Goal: Entertainment & Leisure: Browse casually

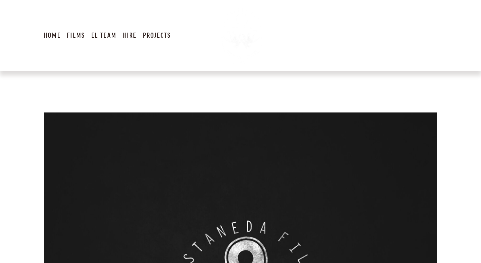
click at [76, 39] on link "Films" at bounding box center [76, 35] width 18 height 16
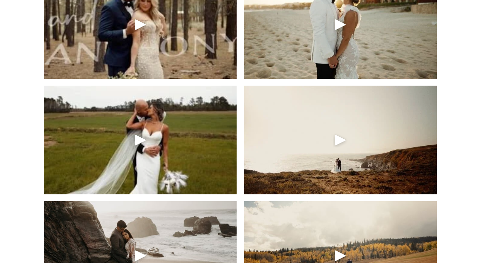
scroll to position [998, 0]
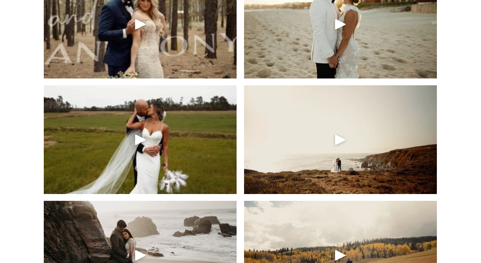
click at [341, 138] on div "Play" at bounding box center [341, 139] width 16 height 16
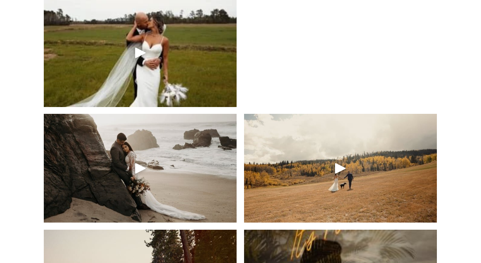
scroll to position [1031, 0]
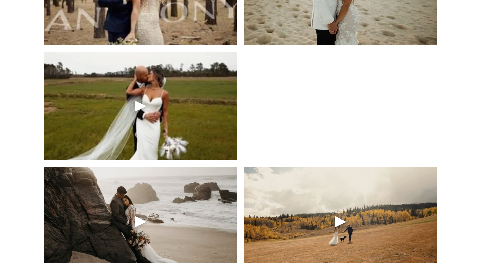
click at [337, 222] on div "Play" at bounding box center [341, 221] width 16 height 16
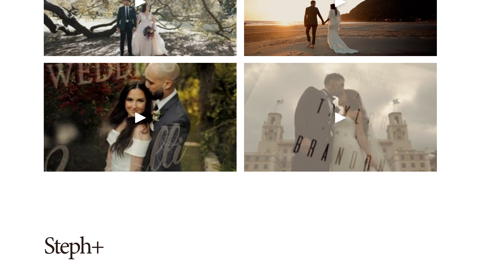
scroll to position [1483, 0]
click at [341, 115] on div "Play" at bounding box center [341, 117] width 16 height 16
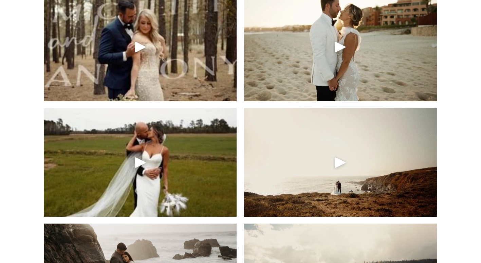
scroll to position [960, 0]
